Goal: Transaction & Acquisition: Purchase product/service

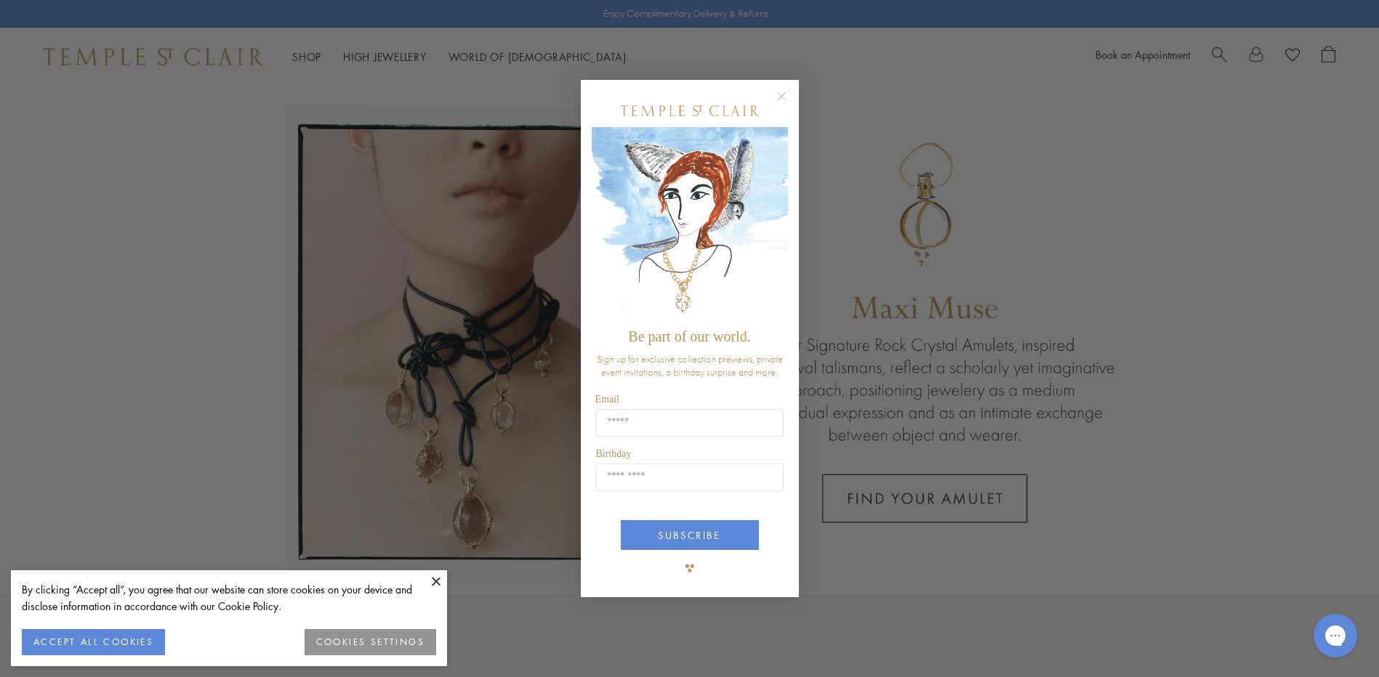
drag, startPoint x: 780, startPoint y: 100, endPoint x: 432, endPoint y: 7, distance: 360.3
click at [776, 97] on circle "Close dialog" at bounding box center [780, 96] width 17 height 17
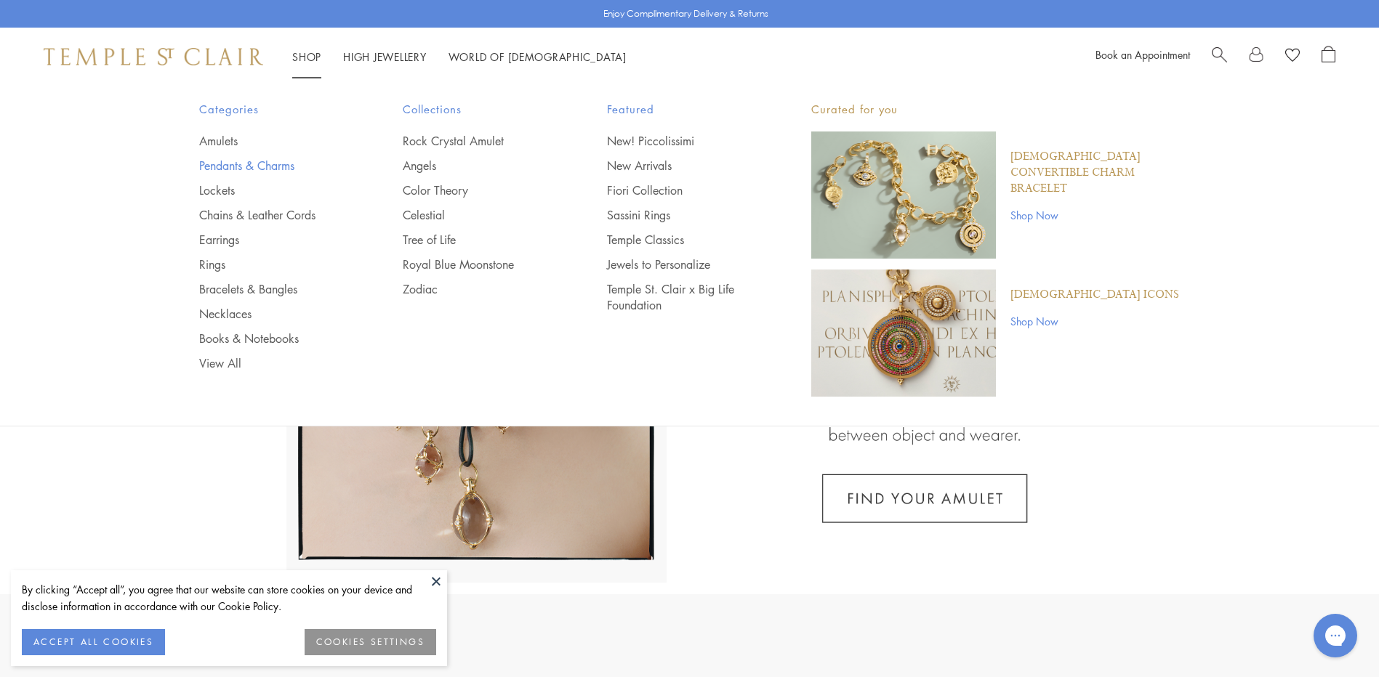
click at [214, 164] on link "Pendants & Charms" at bounding box center [272, 166] width 146 height 16
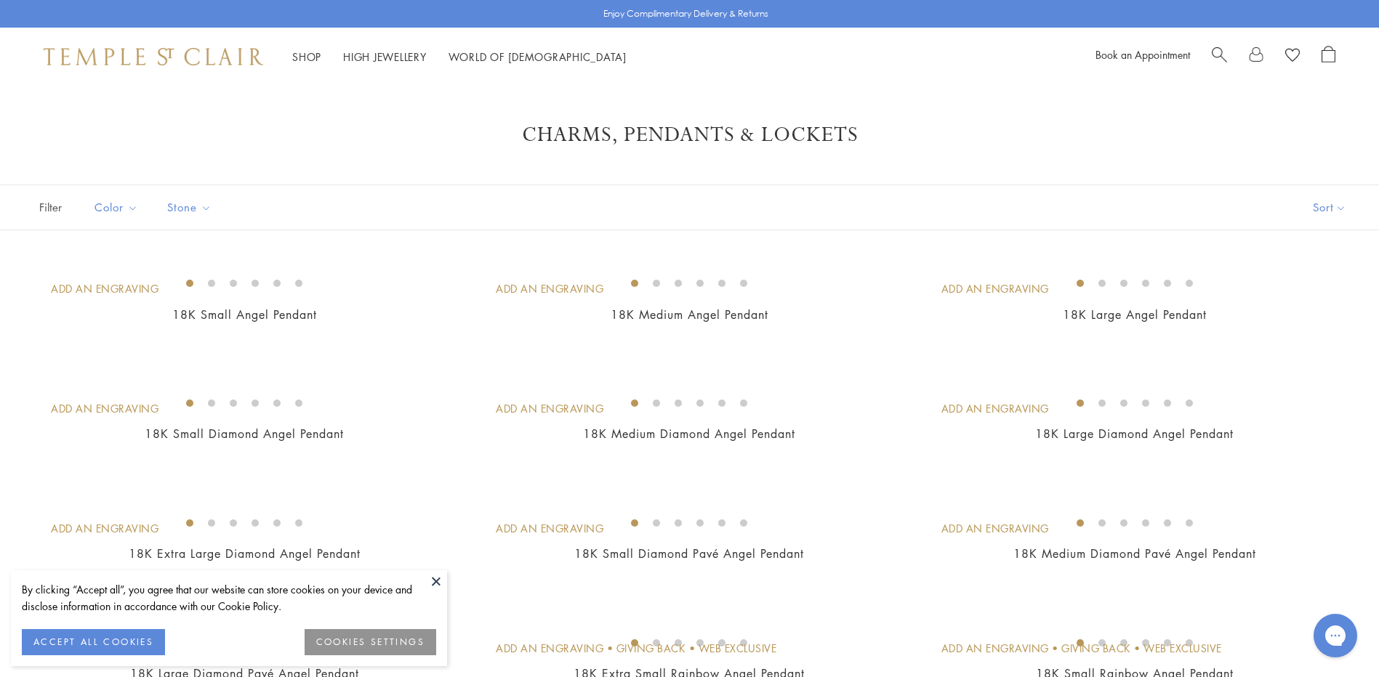
click at [1216, 55] on span "Search" at bounding box center [1218, 53] width 15 height 15
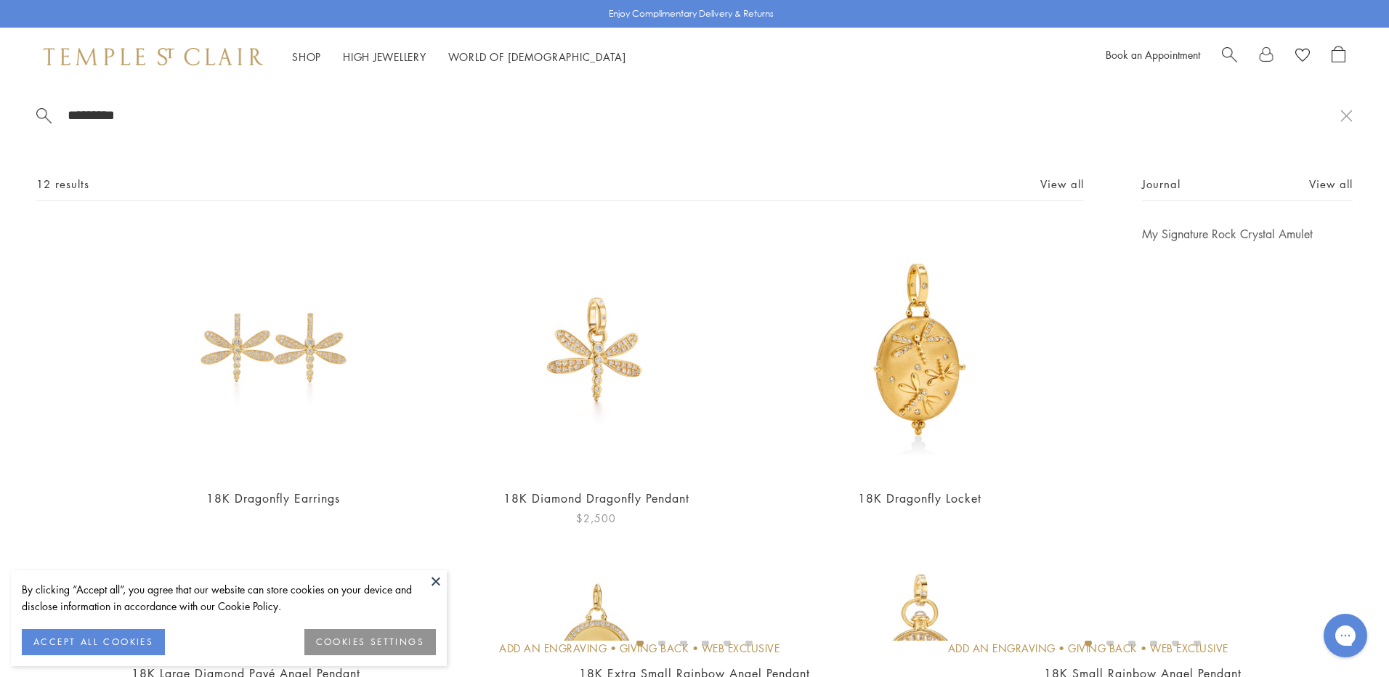
type input "*********"
click at [593, 374] on img at bounding box center [597, 351] width 251 height 251
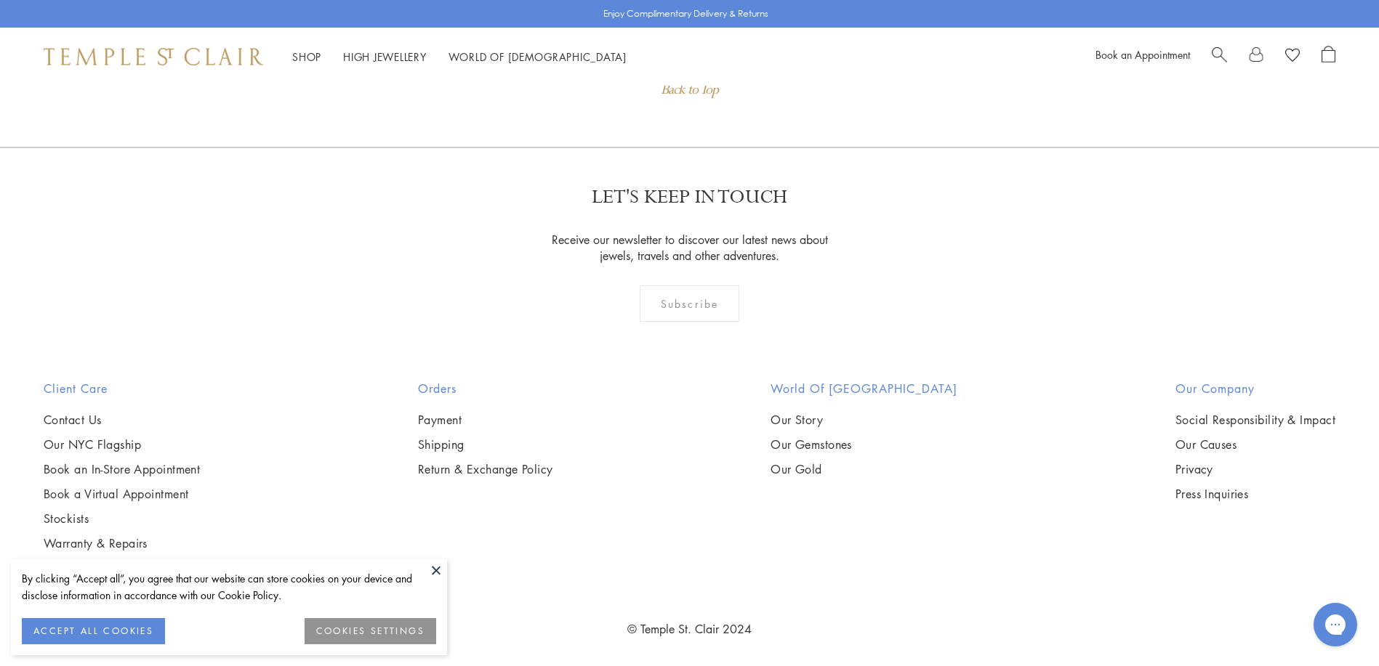
scroll to position [1709, 0]
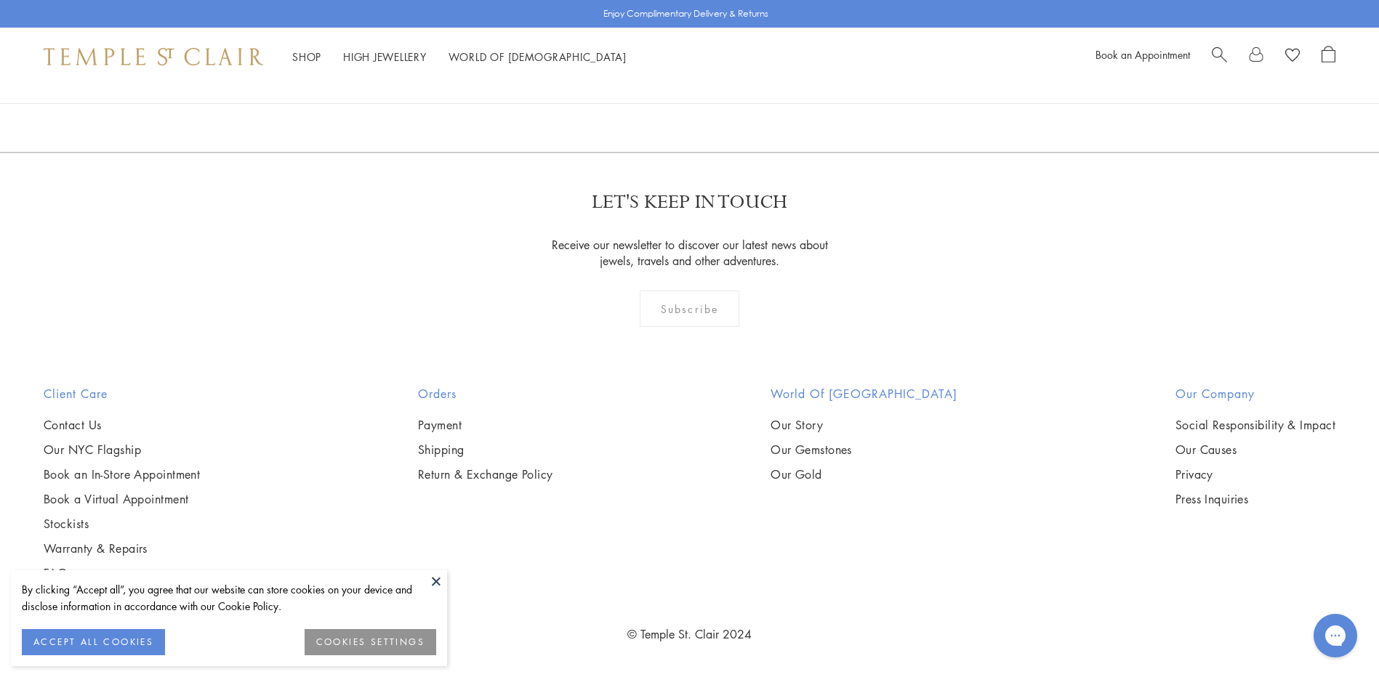
scroll to position [11409, 0]
click at [1219, 59] on span "Search" at bounding box center [1218, 53] width 15 height 15
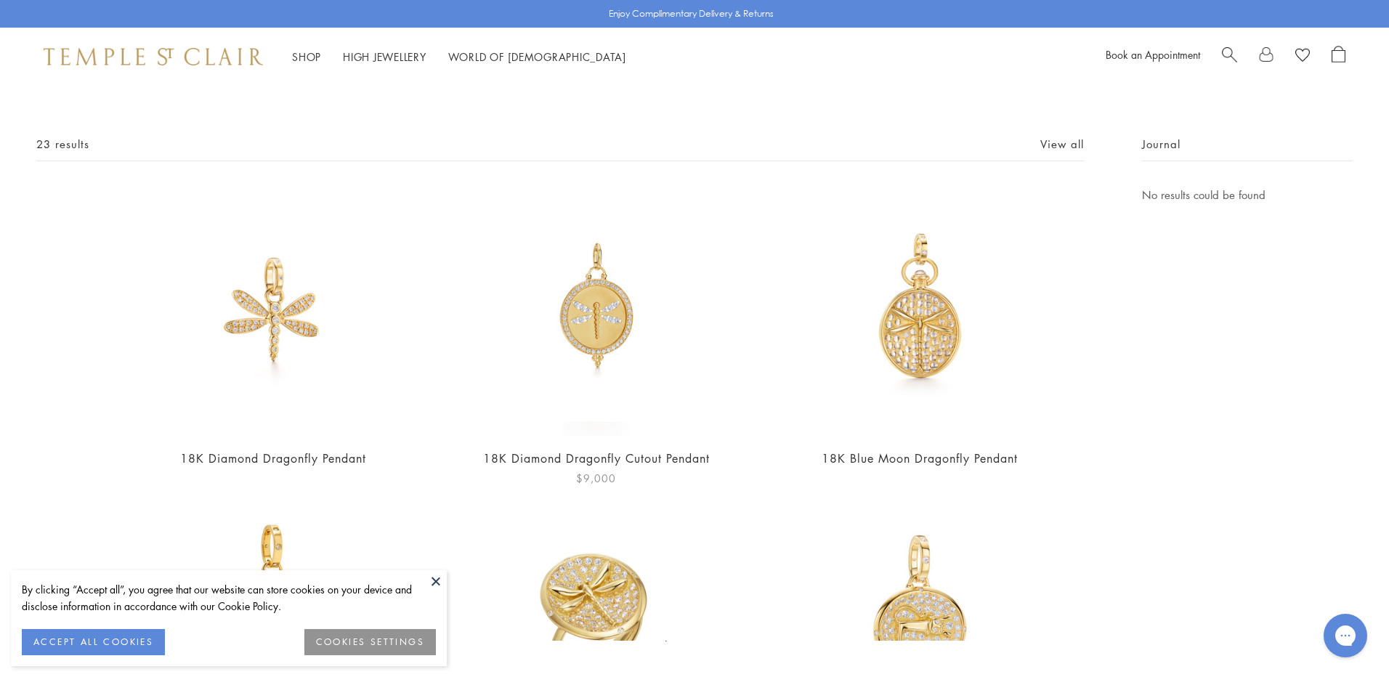
scroll to position [0, 0]
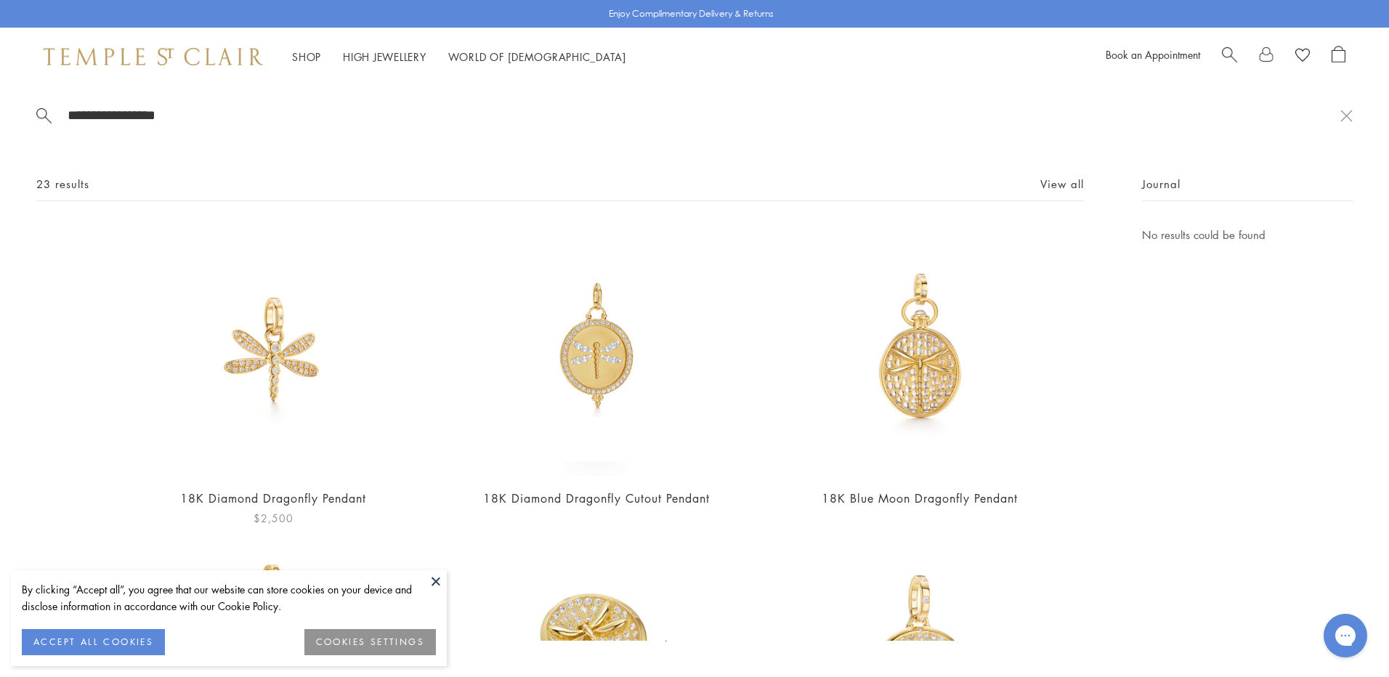
type input "**********"
click at [266, 350] on img at bounding box center [273, 351] width 251 height 251
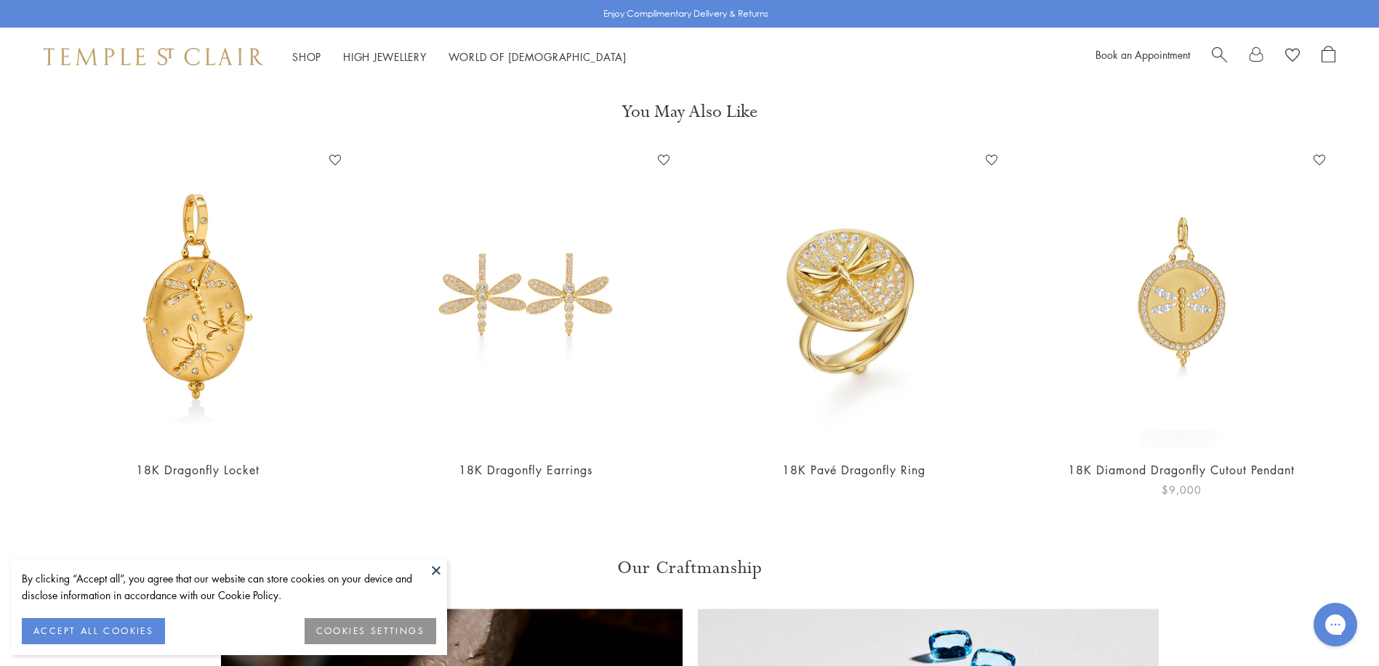
scroll to position [799, 0]
